Goal: Navigation & Orientation: Find specific page/section

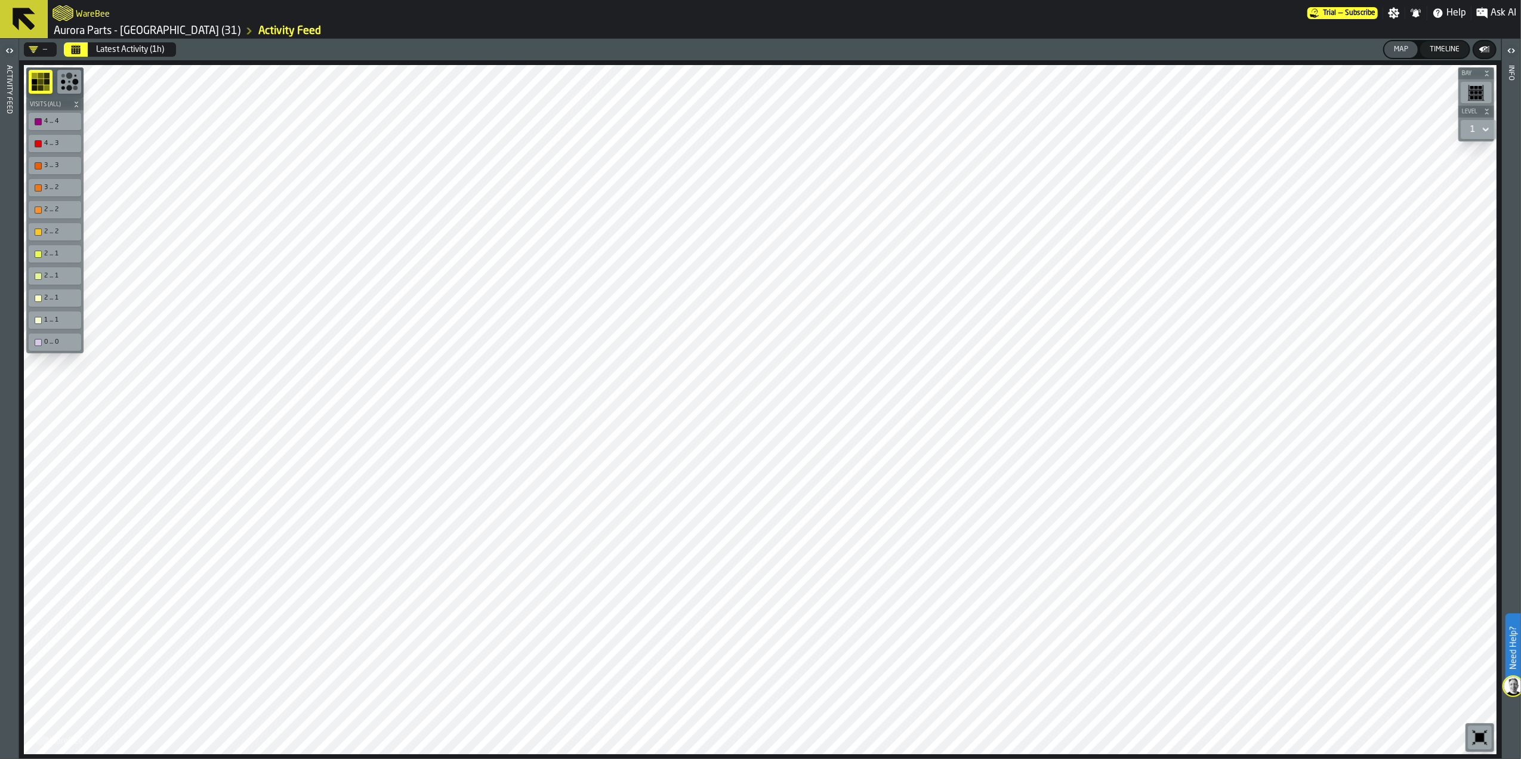
click at [19, 10] on icon at bounding box center [24, 19] width 23 height 23
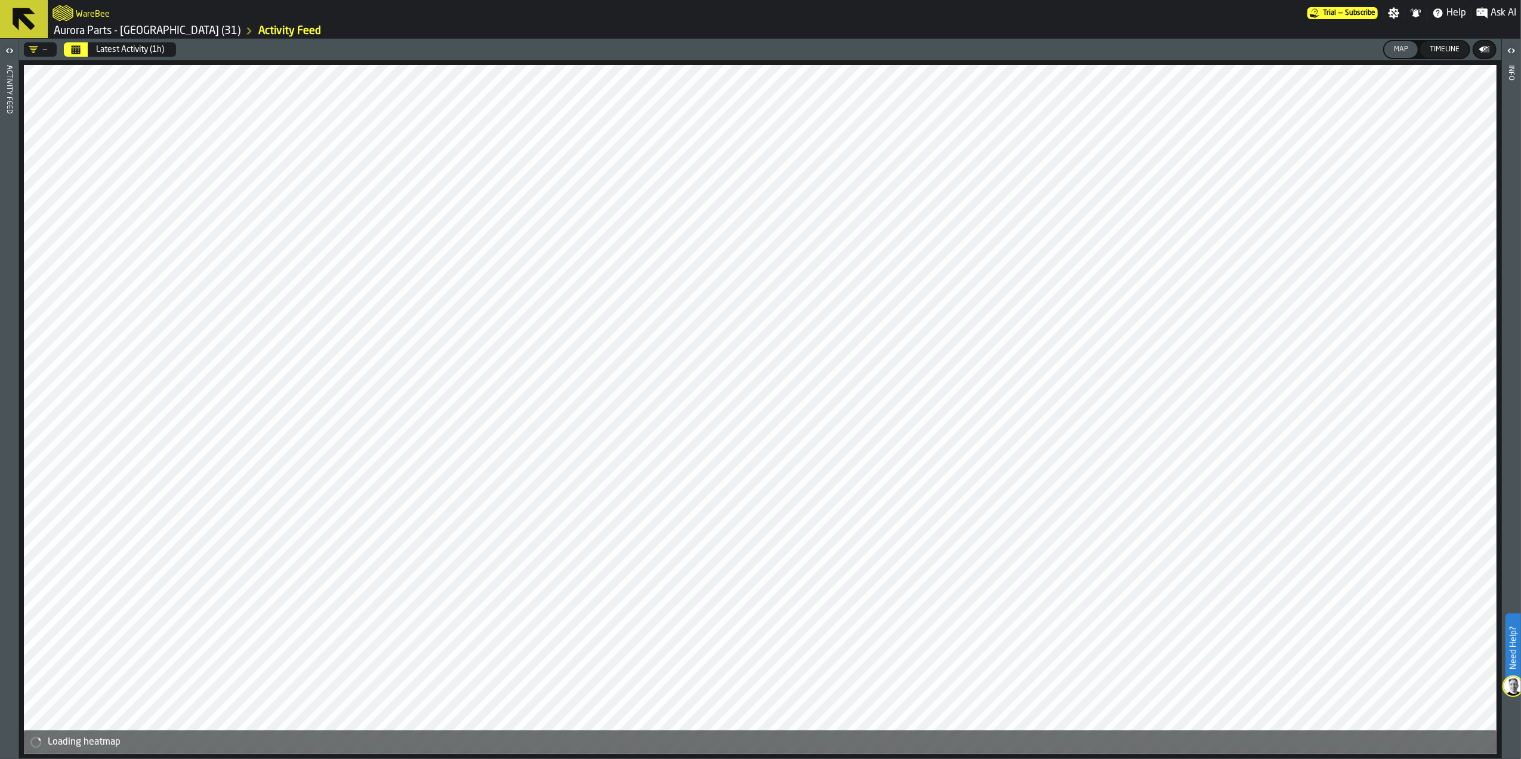
click at [21, 5] on icon at bounding box center [24, 19] width 29 height 29
click at [75, 12] on div "WareBee" at bounding box center [680, 12] width 1255 height 21
click at [8, 53] on icon "button-toggle-Open" at bounding box center [9, 51] width 14 height 14
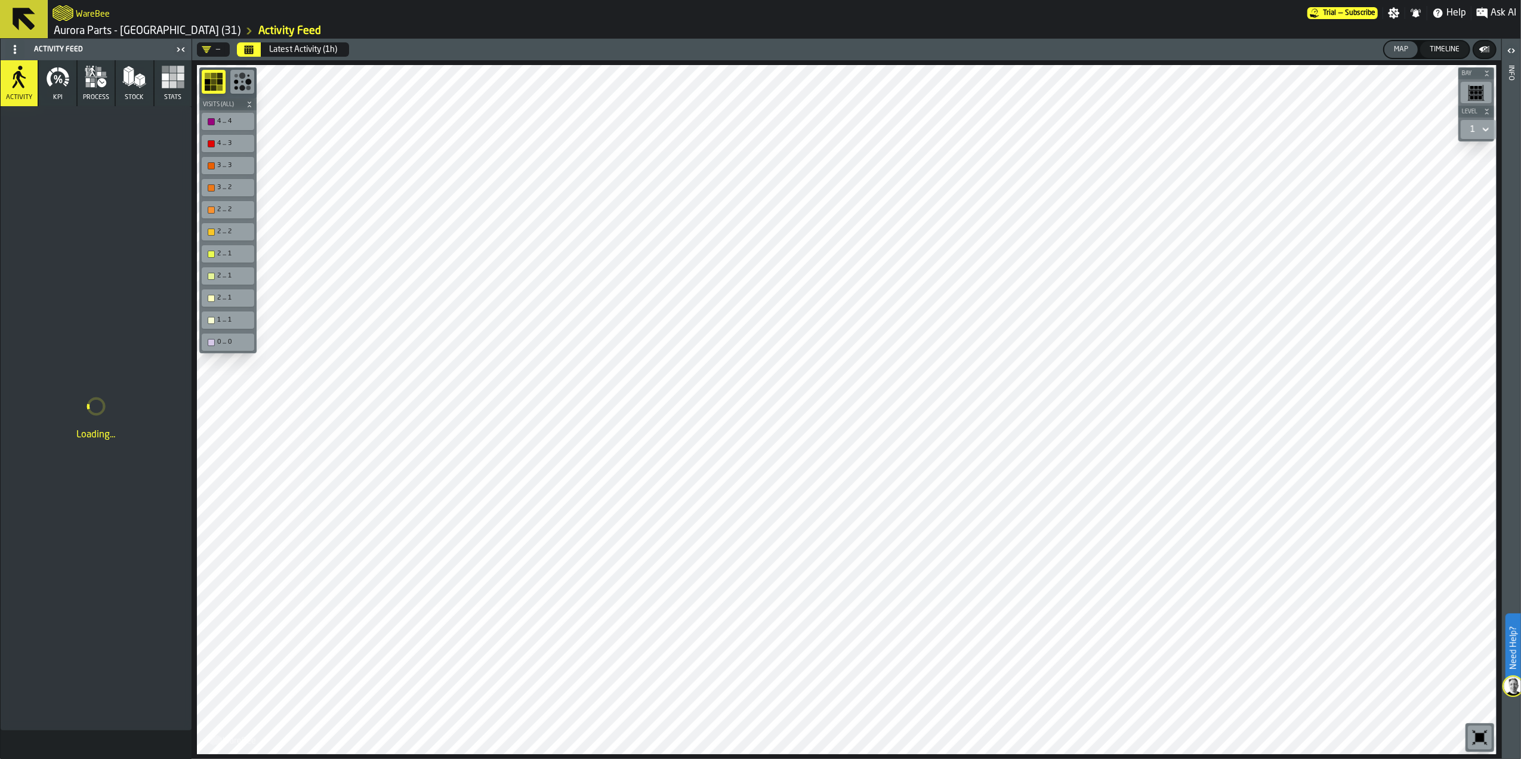
click at [36, 12] on icon at bounding box center [24, 19] width 29 height 29
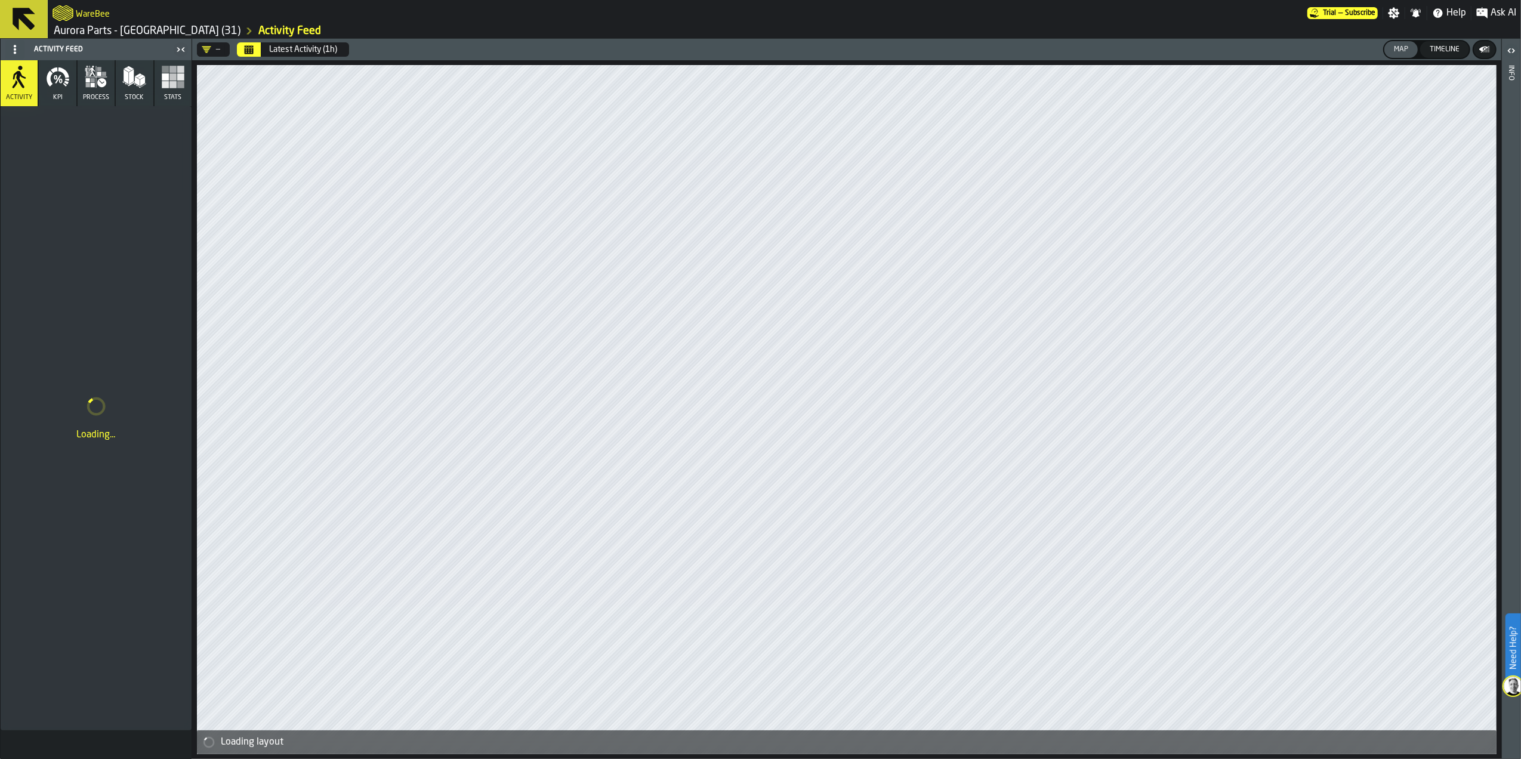
click at [24, 10] on icon at bounding box center [24, 19] width 23 height 23
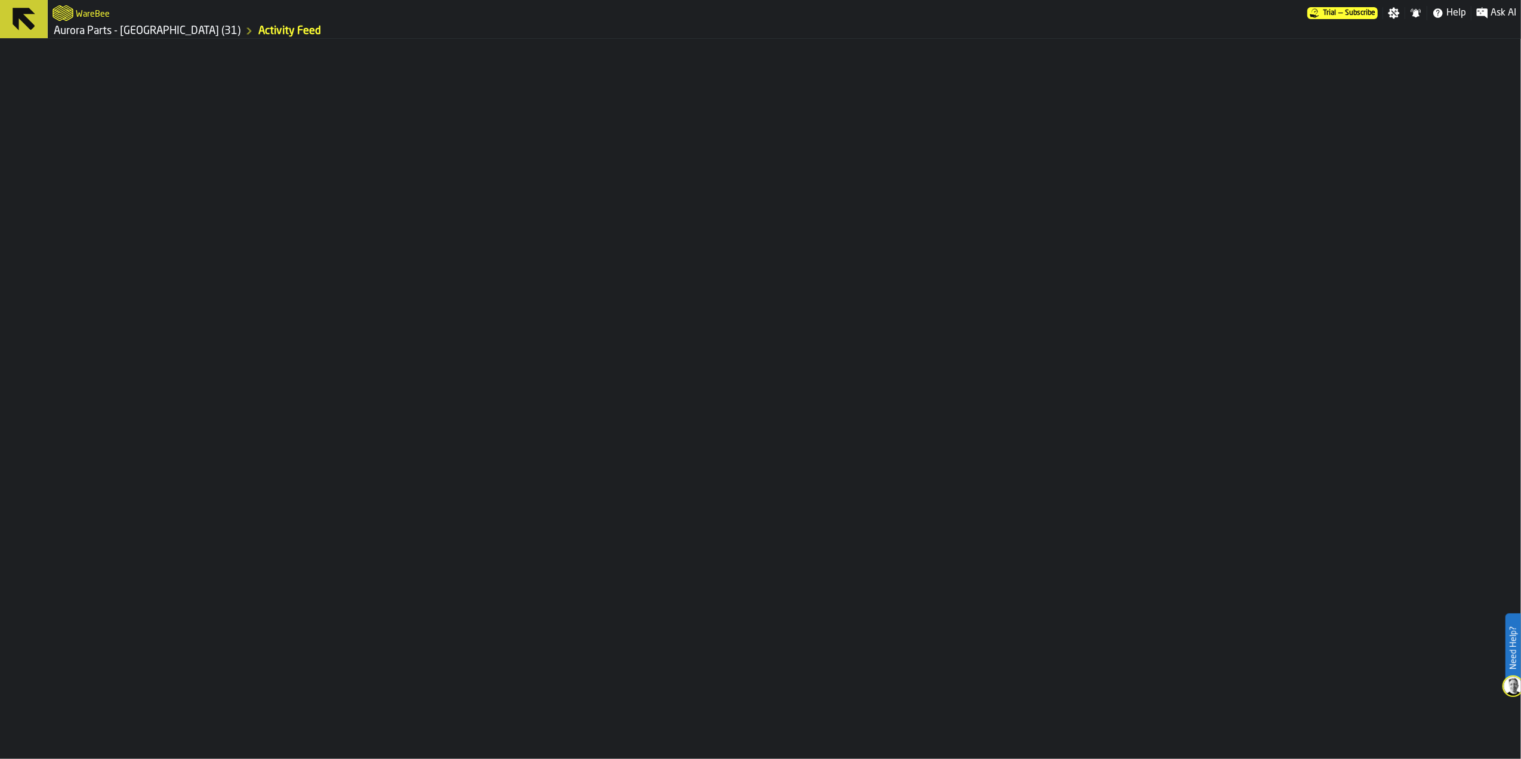
click at [24, 10] on icon at bounding box center [24, 19] width 23 height 23
